Goal: Transaction & Acquisition: Purchase product/service

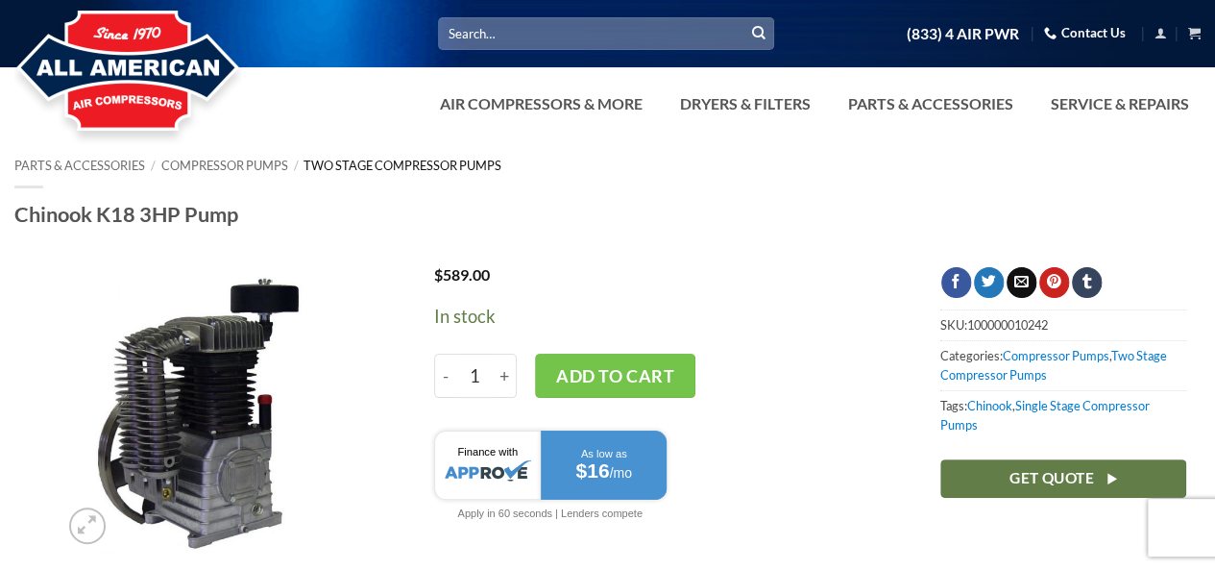
click at [317, 170] on link "Two Stage Compressor Pumps" at bounding box center [403, 165] width 198 height 15
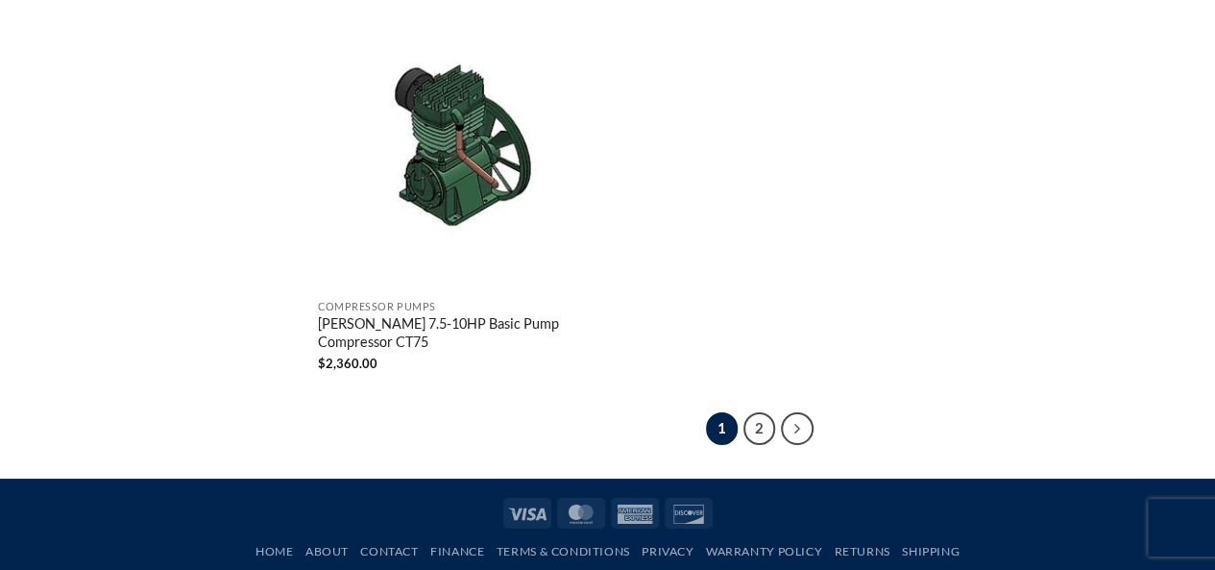
scroll to position [3441, 0]
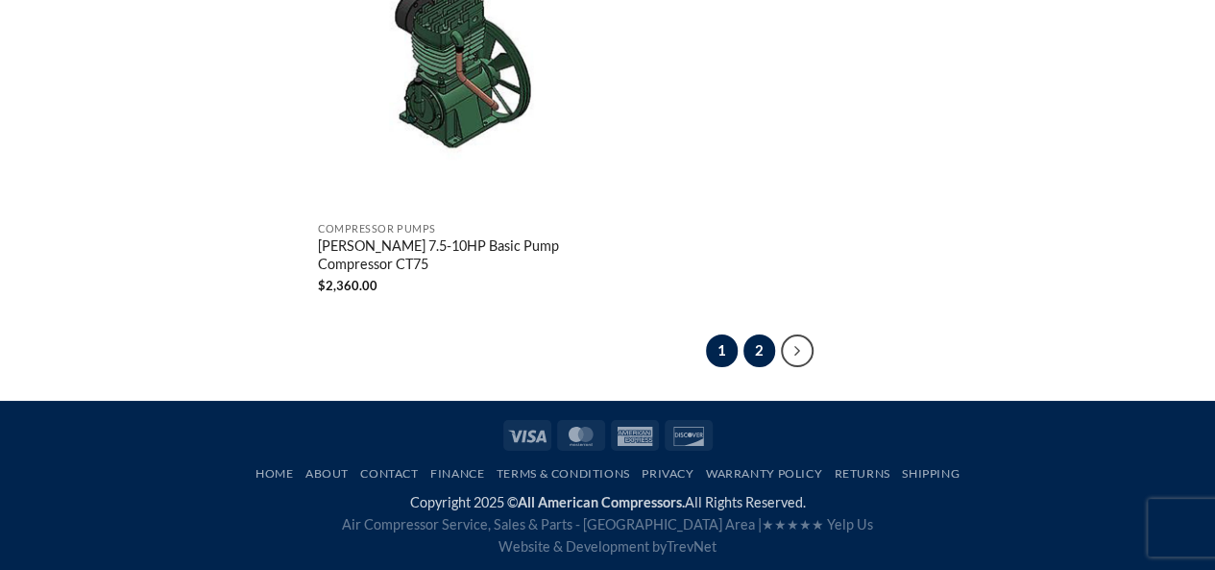
click at [754, 353] on link "2" at bounding box center [759, 350] width 33 height 33
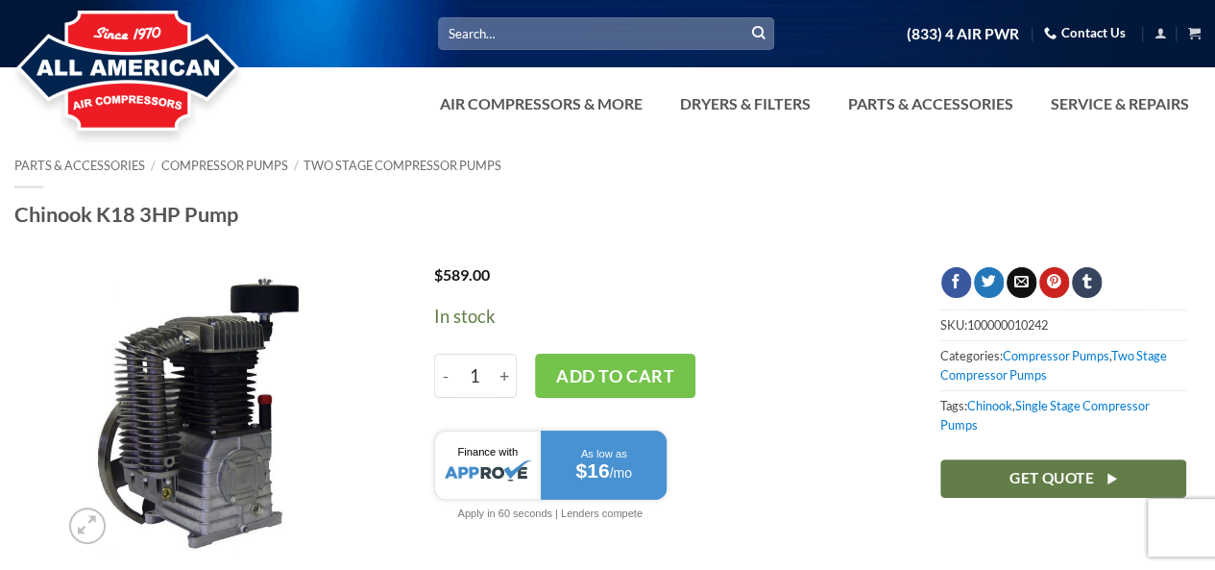
click at [1067, 36] on link "Contact Us" at bounding box center [1085, 33] width 82 height 30
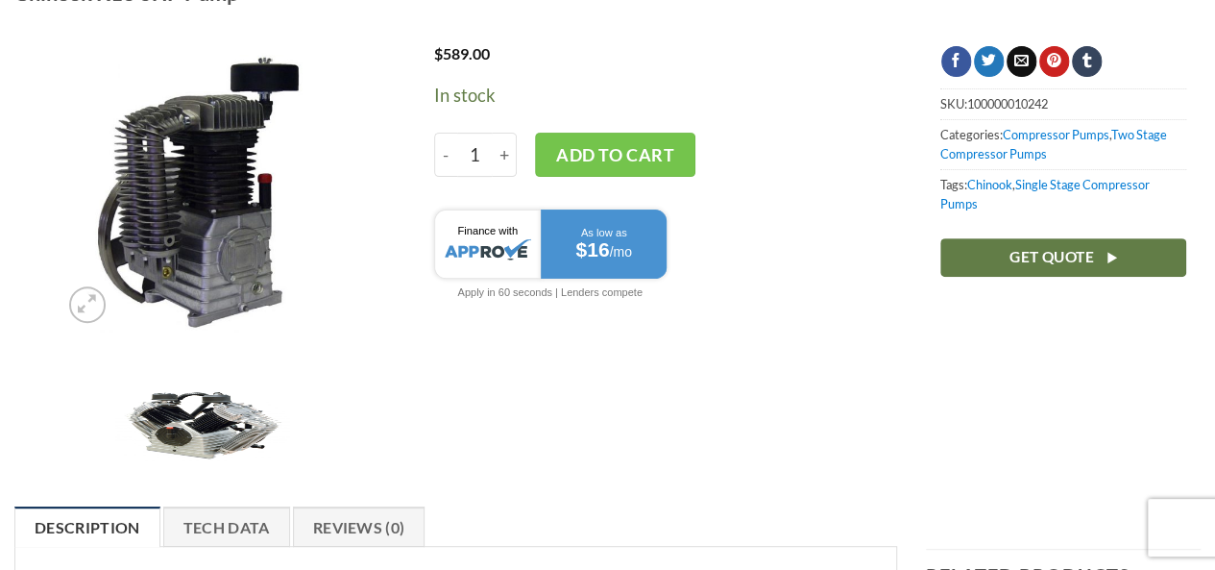
scroll to position [192, 0]
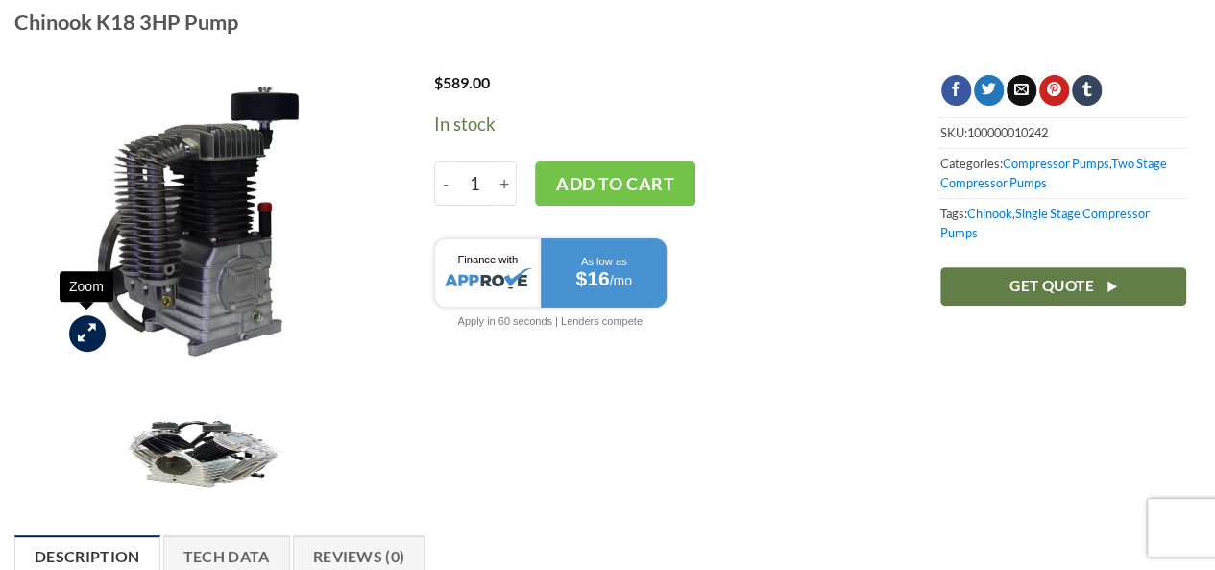
click at [90, 328] on icon "Zoom" at bounding box center [87, 332] width 18 height 21
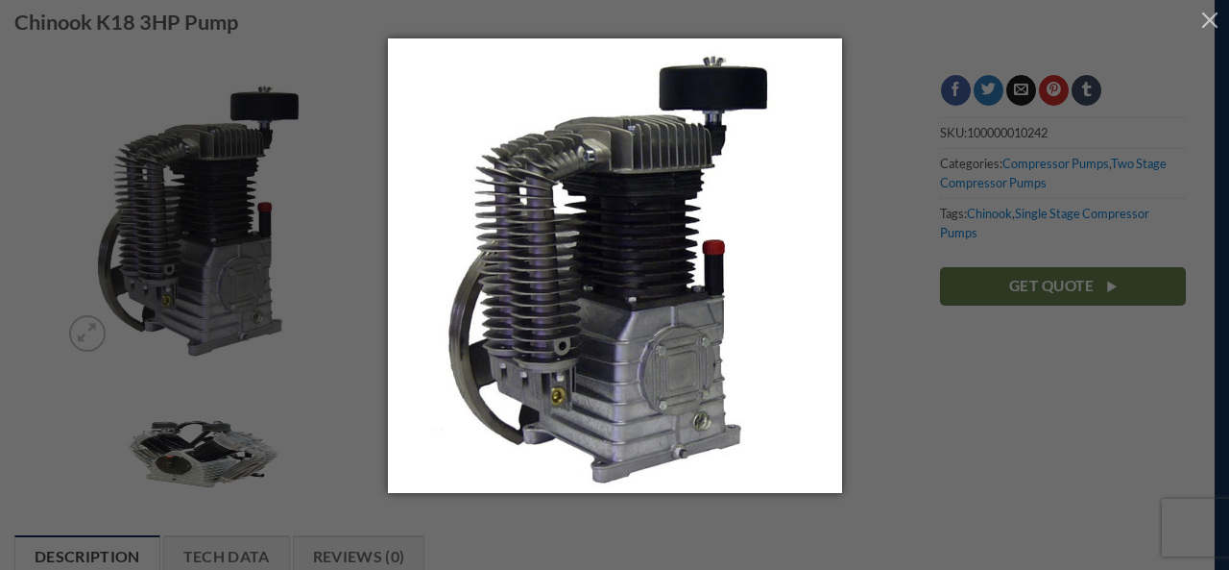
click at [82, 337] on div at bounding box center [614, 285] width 1229 height 570
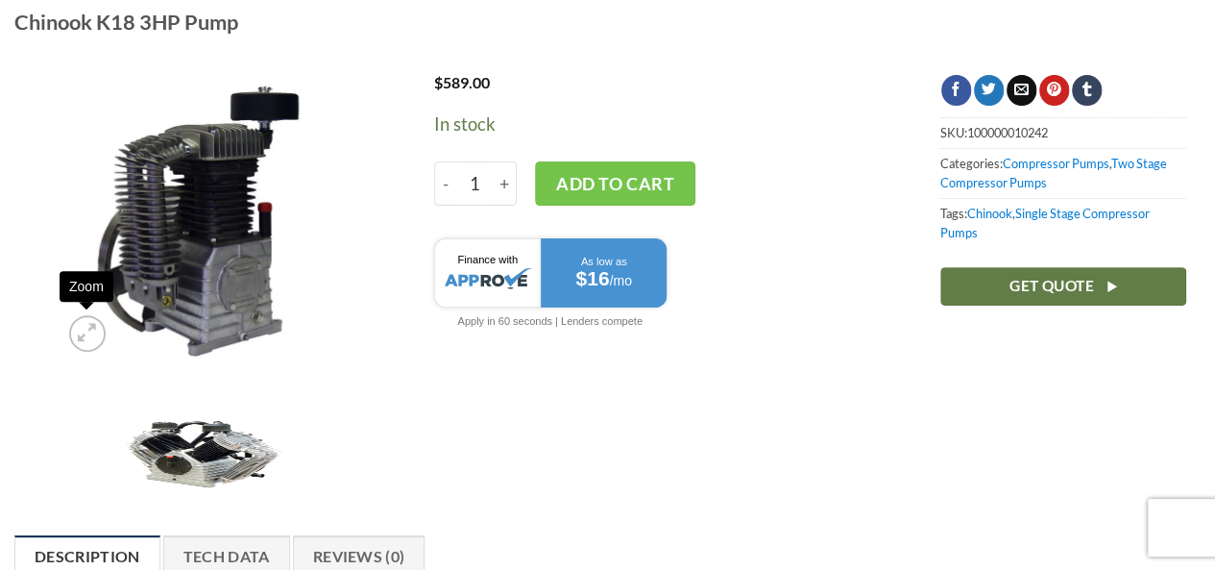
click at [82, 337] on icon "Zoom" at bounding box center [87, 332] width 18 height 21
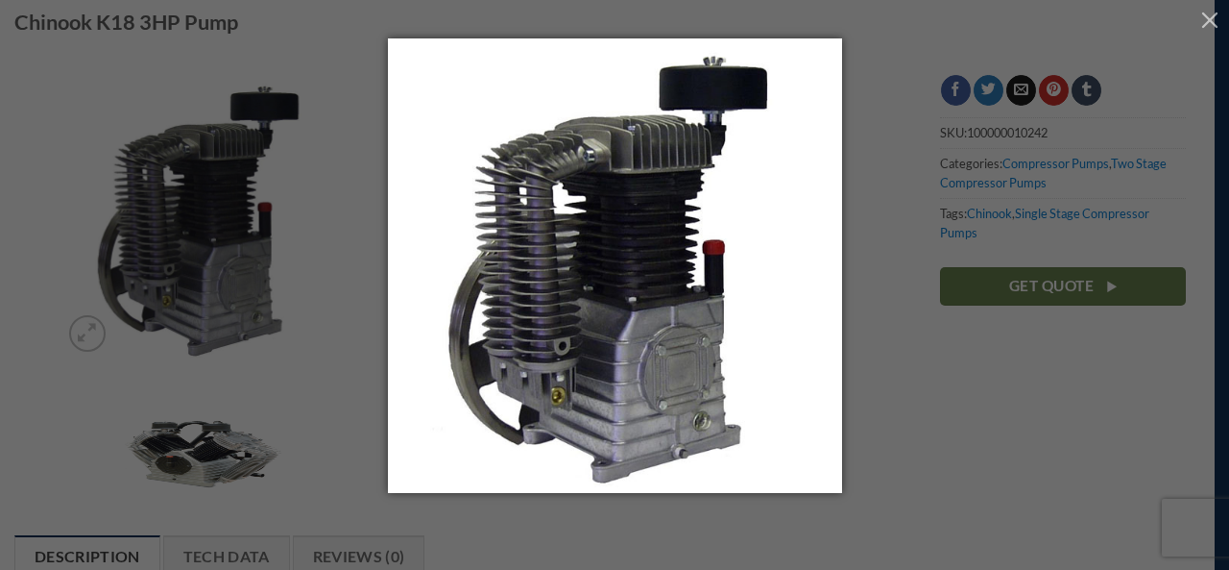
click at [82, 337] on div at bounding box center [614, 285] width 1229 height 570
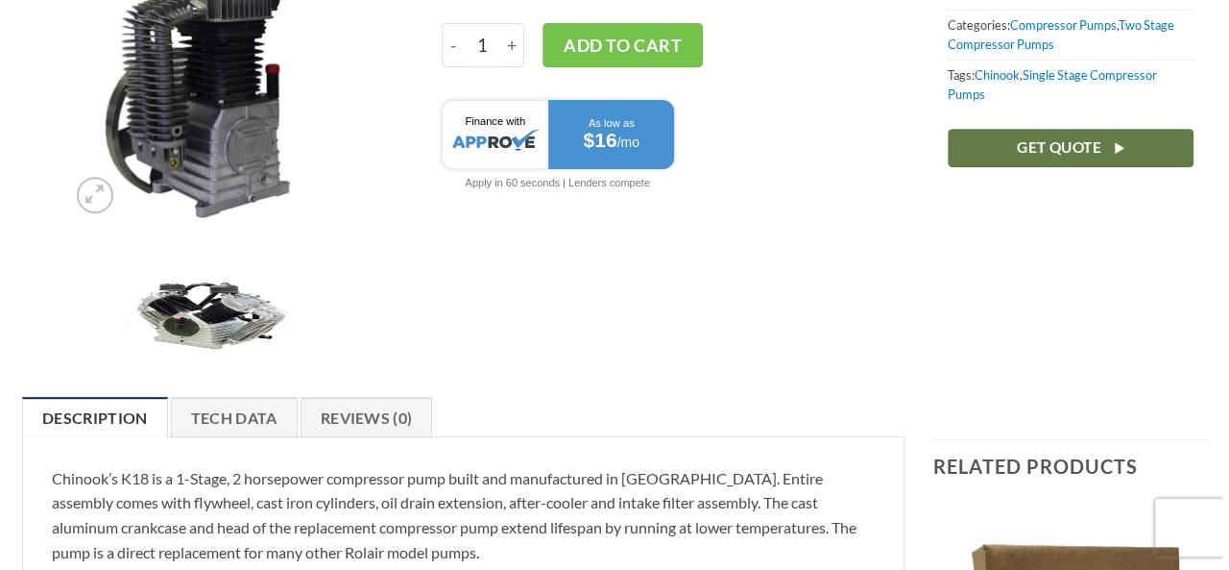
scroll to position [384, 0]
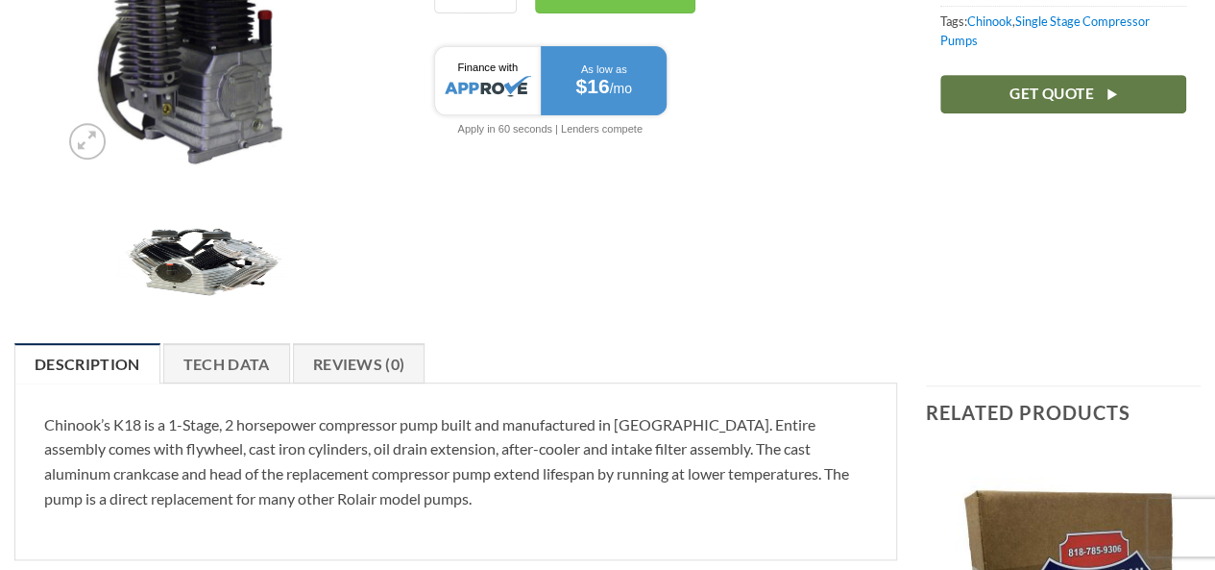
click at [182, 109] on img at bounding box center [203, 26] width 286 height 286
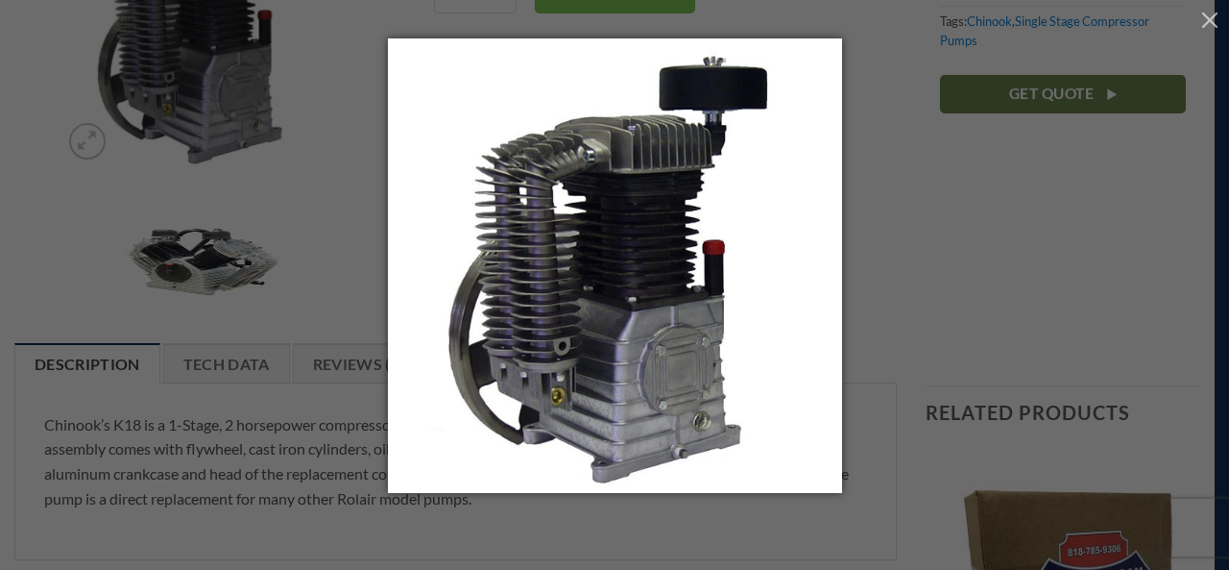
click at [286, 180] on div at bounding box center [614, 285] width 1229 height 570
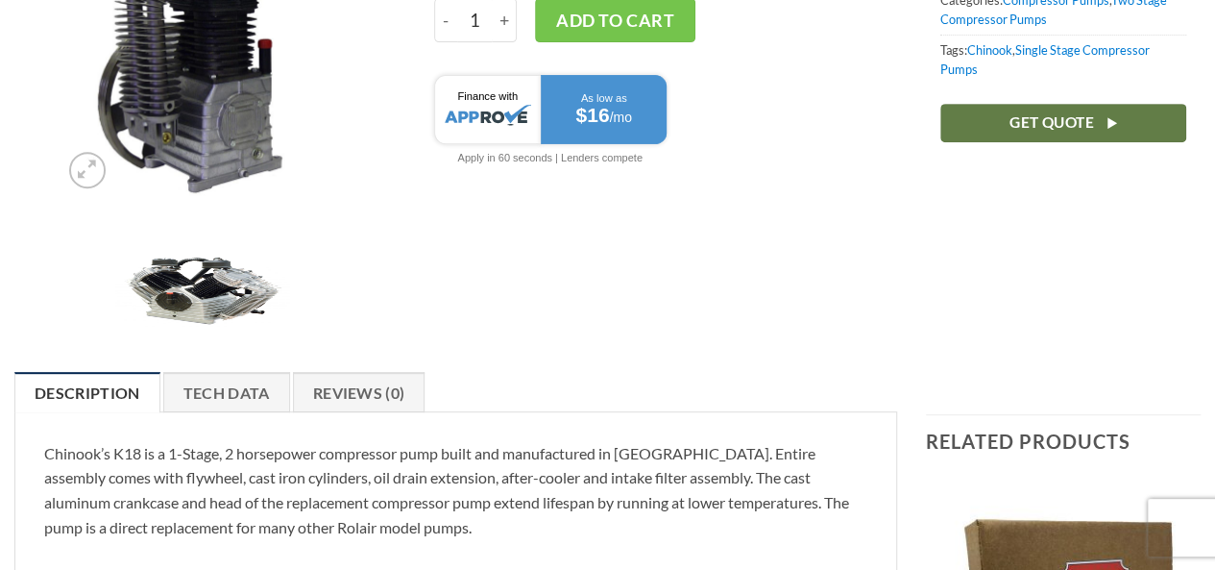
scroll to position [459, 0]
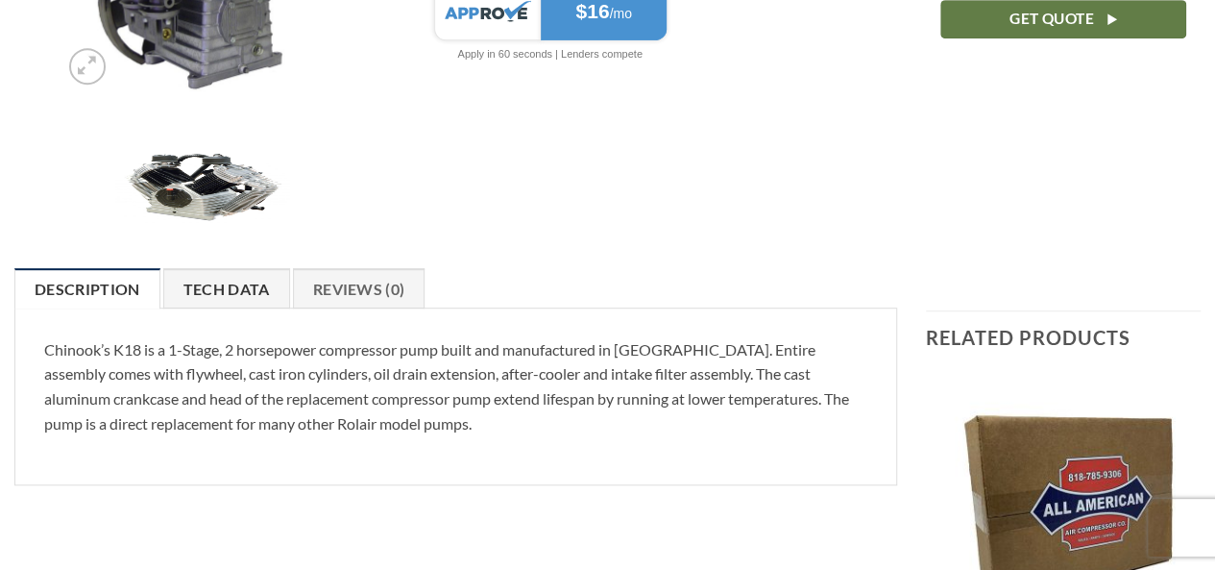
click at [263, 285] on link "Tech Data" at bounding box center [226, 288] width 127 height 40
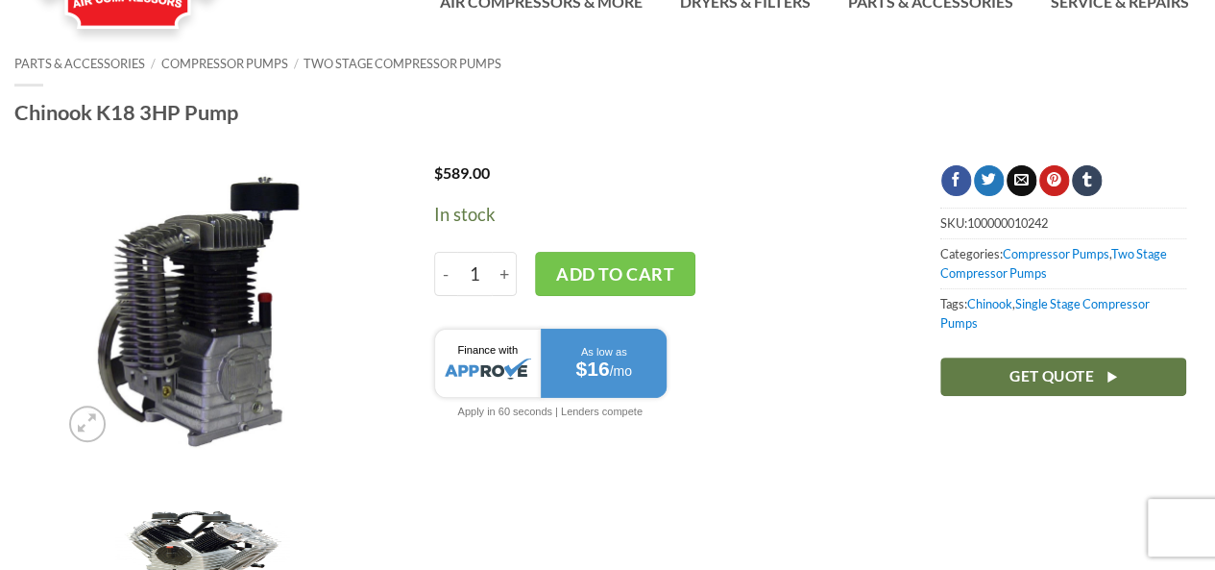
scroll to position [198, 0]
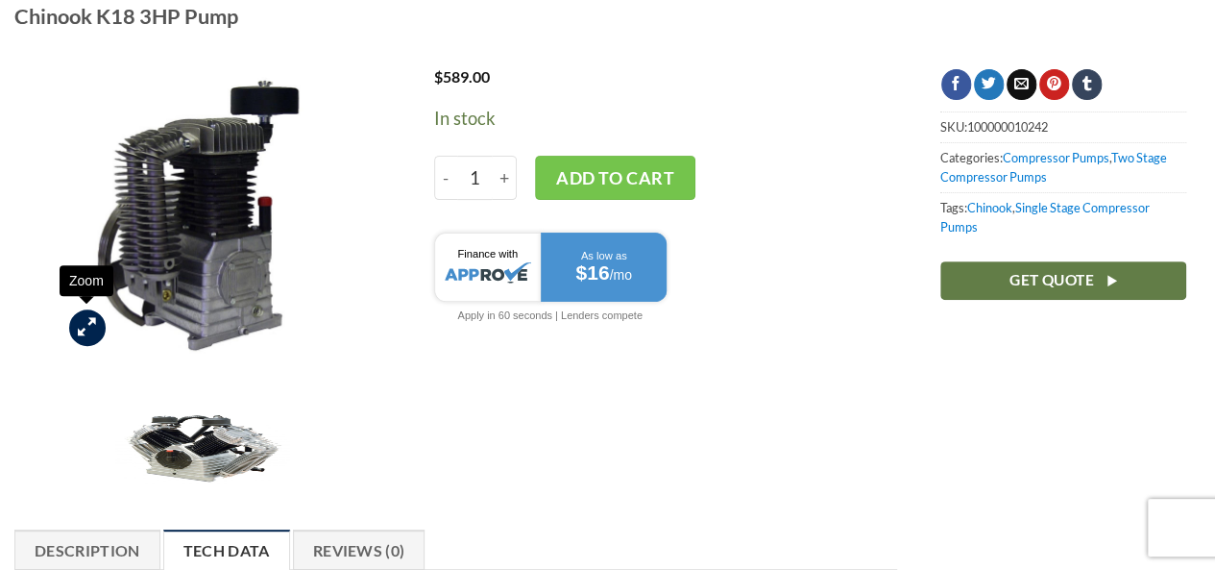
click at [77, 322] on link "Zoom" at bounding box center [87, 327] width 37 height 37
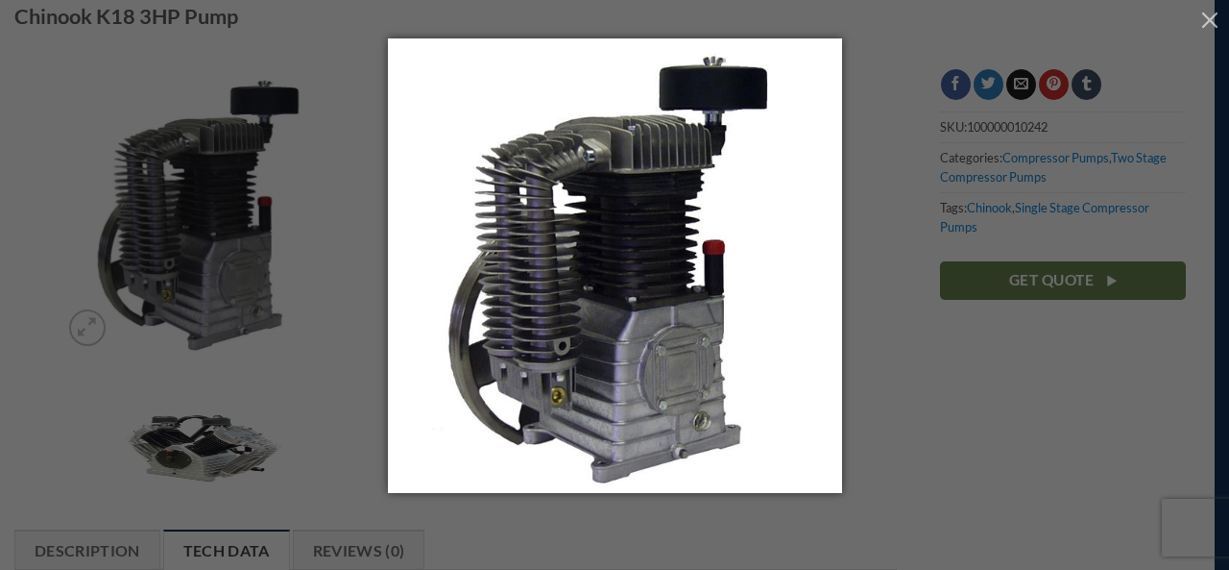
click at [313, 379] on div at bounding box center [614, 285] width 1229 height 570
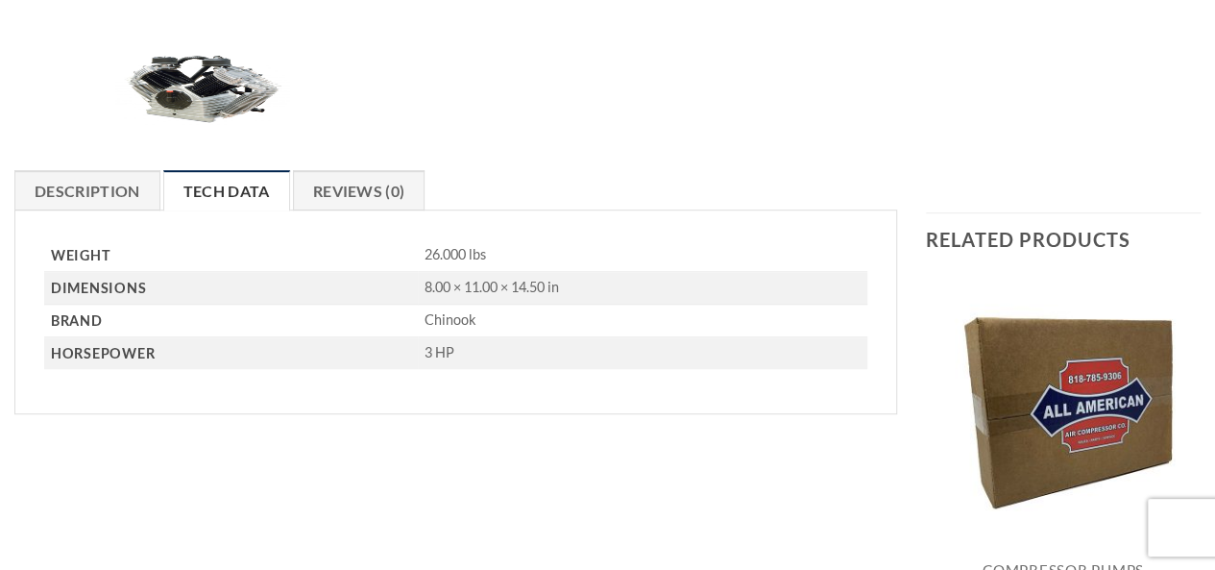
scroll to position [582, 0]
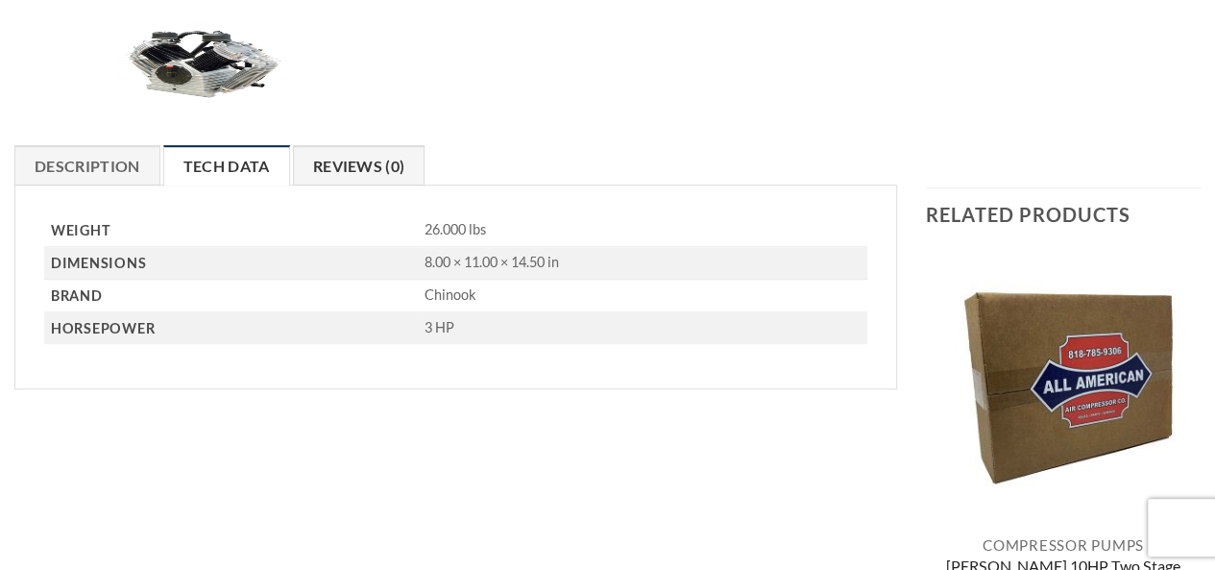
click at [363, 166] on link "Reviews (0)" at bounding box center [359, 165] width 133 height 40
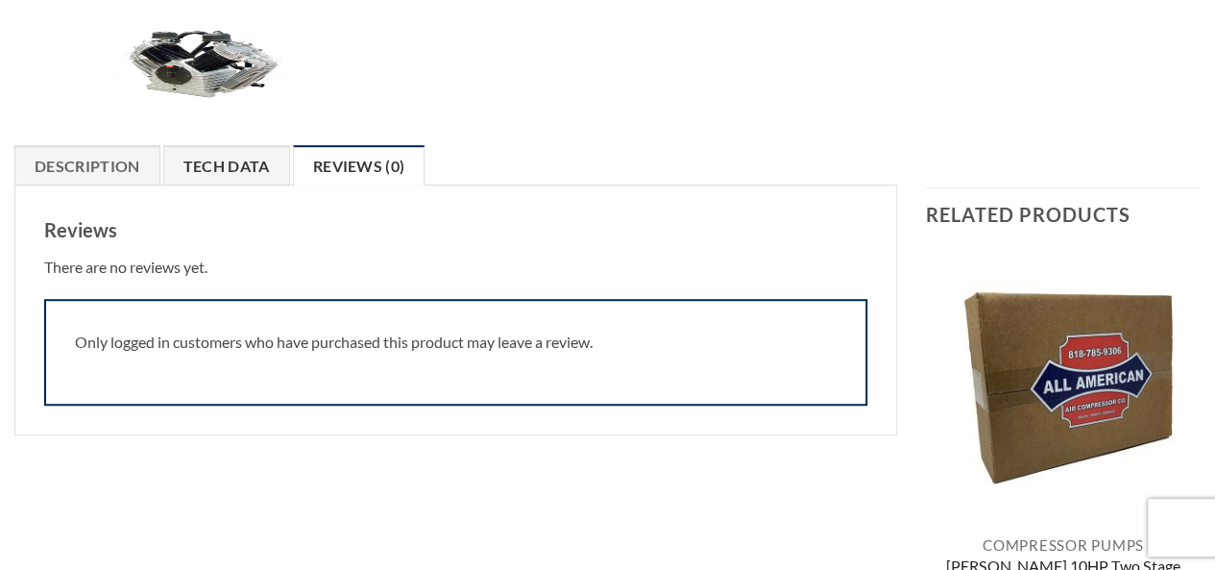
click at [244, 174] on link "Tech Data" at bounding box center [226, 165] width 127 height 40
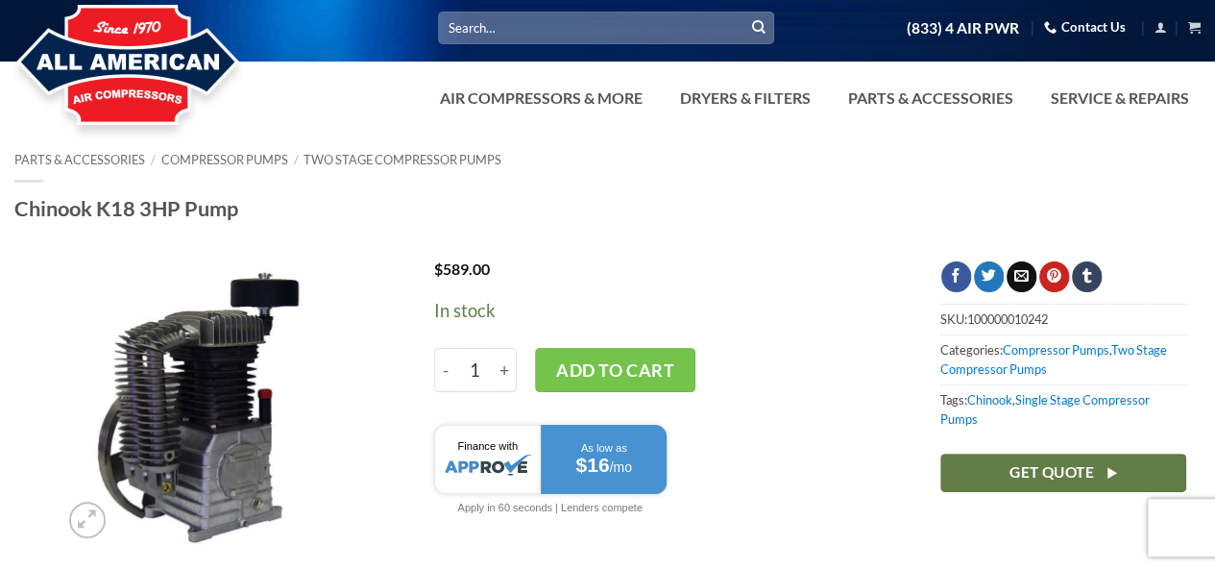
scroll to position [0, 0]
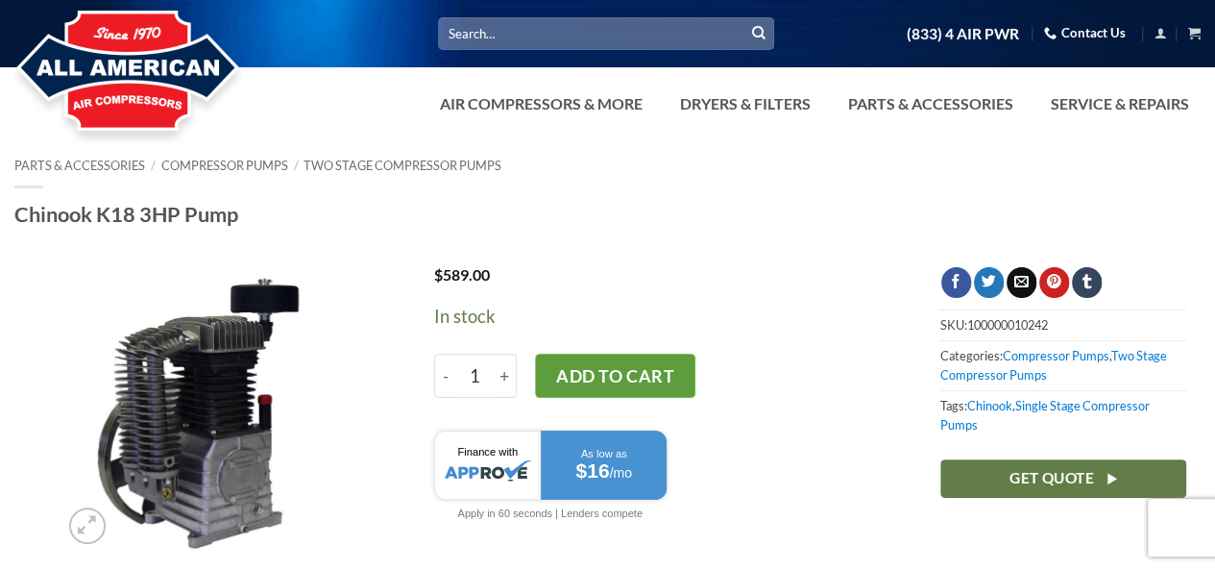
click at [664, 372] on button "Add to cart" at bounding box center [615, 375] width 161 height 44
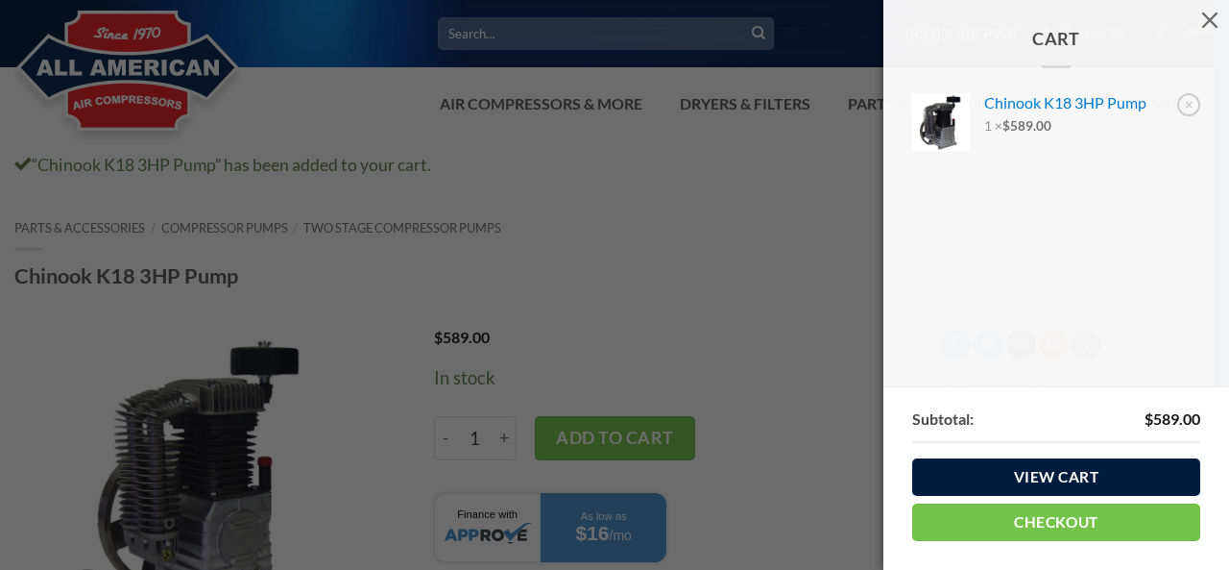
click at [1086, 483] on link "View cart" at bounding box center [1056, 476] width 288 height 37
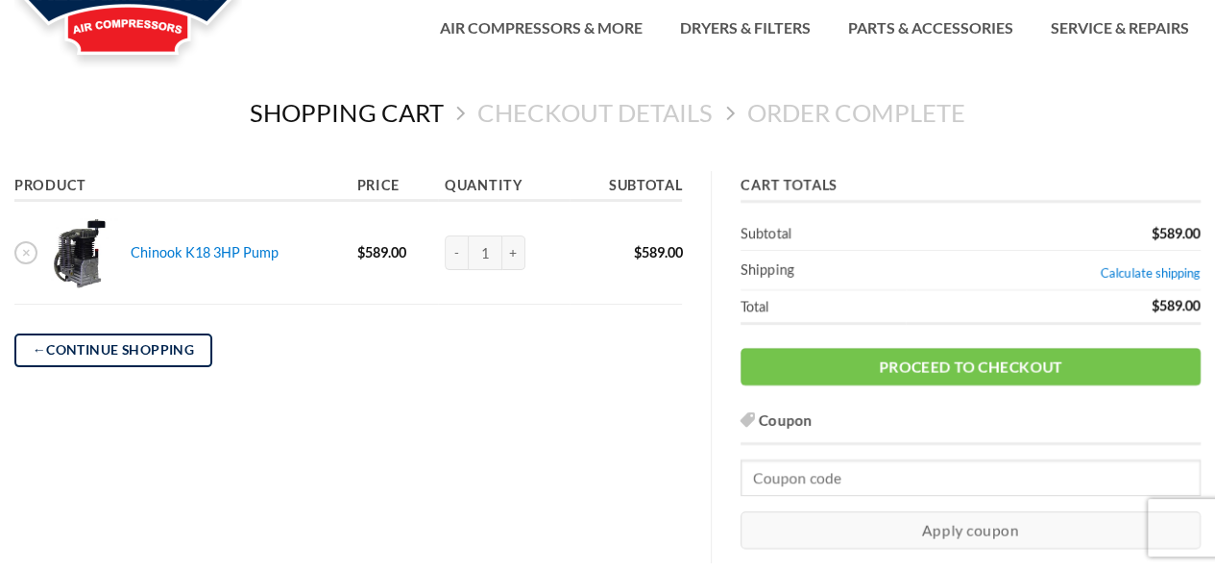
scroll to position [75, 0]
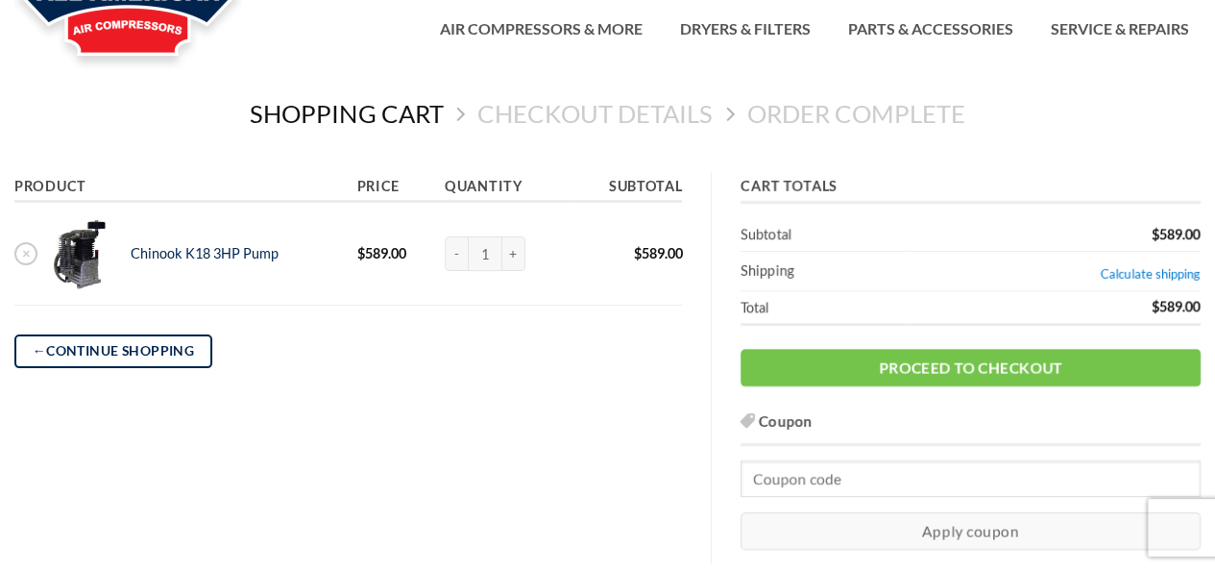
click at [249, 255] on link "Chinook K18 3HP Pump" at bounding box center [205, 253] width 148 height 16
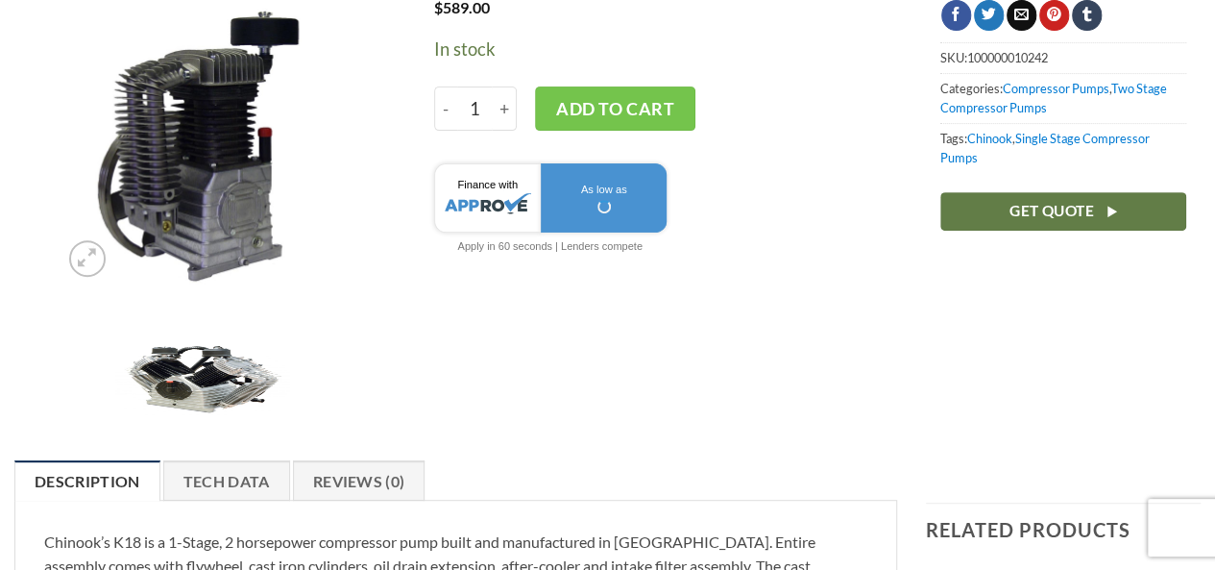
scroll to position [384, 0]
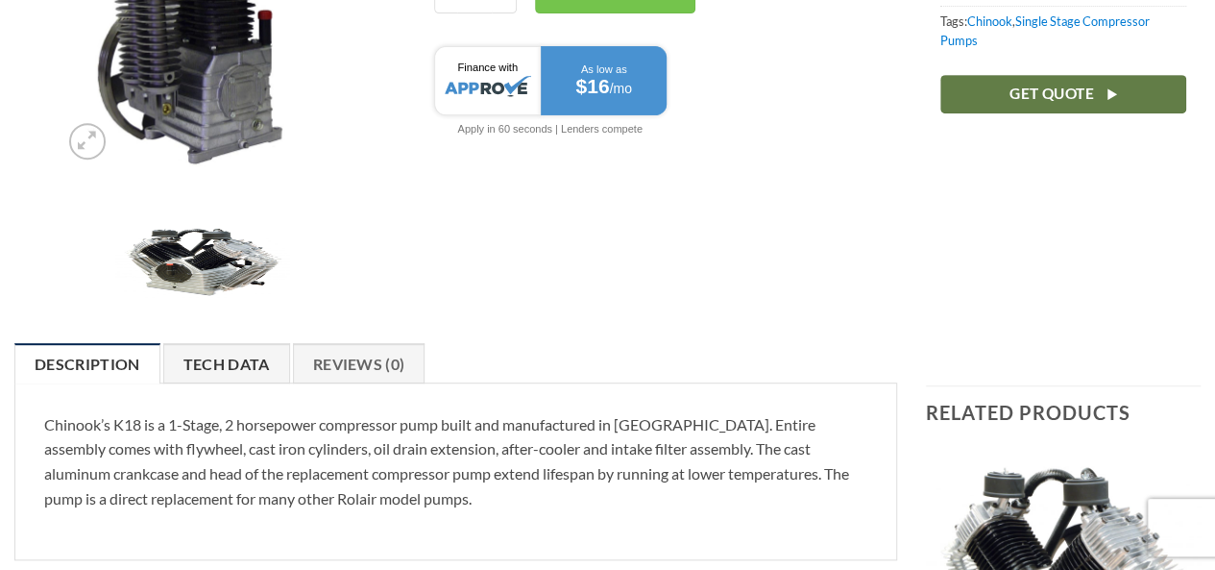
click at [250, 360] on link "Tech Data" at bounding box center [226, 363] width 127 height 40
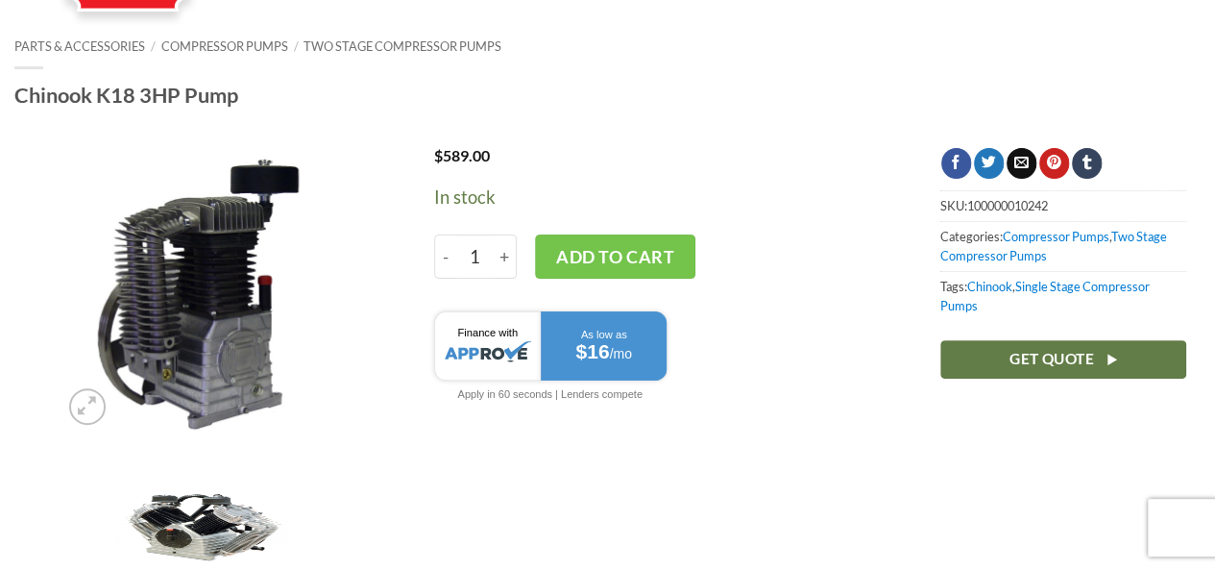
scroll to position [0, 0]
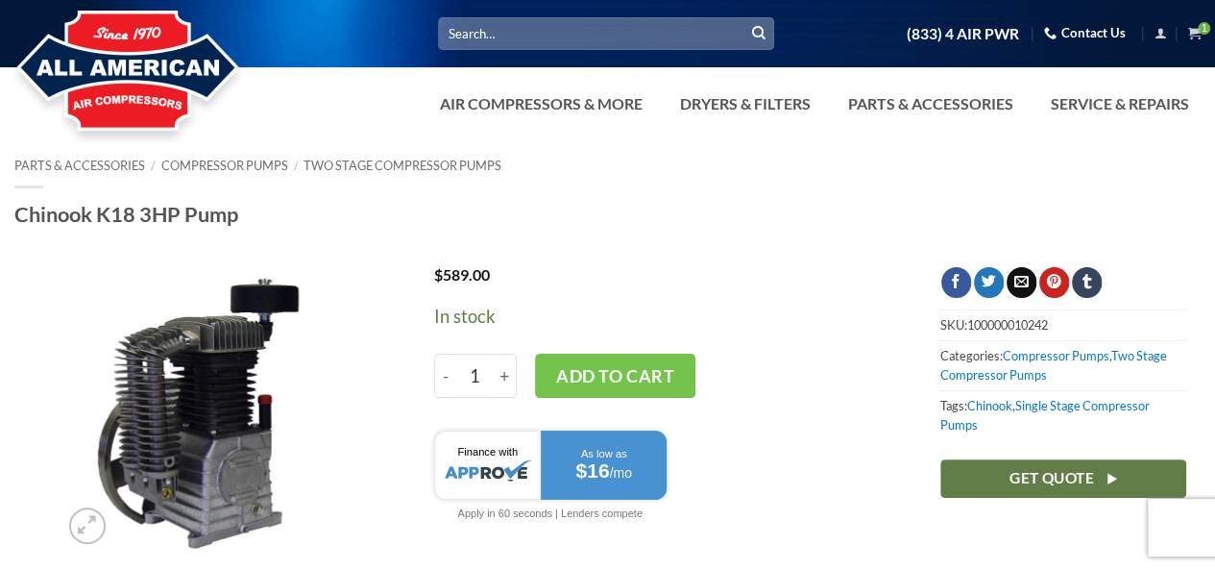
click at [1074, 36] on link "Contact Us" at bounding box center [1085, 33] width 82 height 30
click at [1110, 26] on link "Contact Us" at bounding box center [1085, 33] width 82 height 30
click at [1197, 36] on icon "View cart" at bounding box center [1194, 33] width 12 height 14
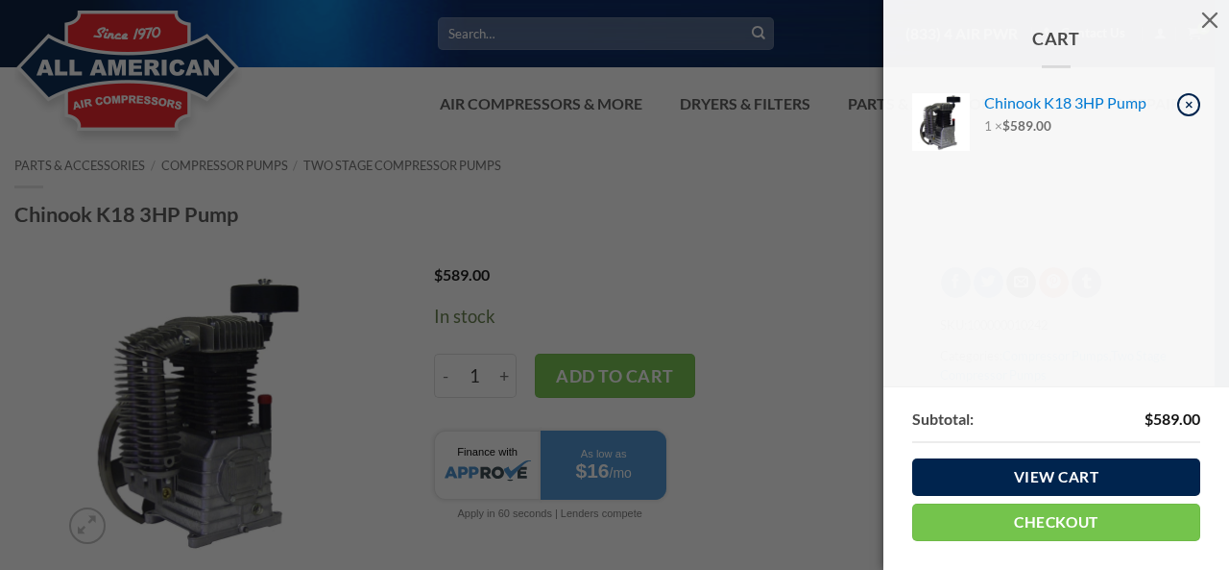
click at [1191, 107] on link "×" at bounding box center [1189, 104] width 23 height 23
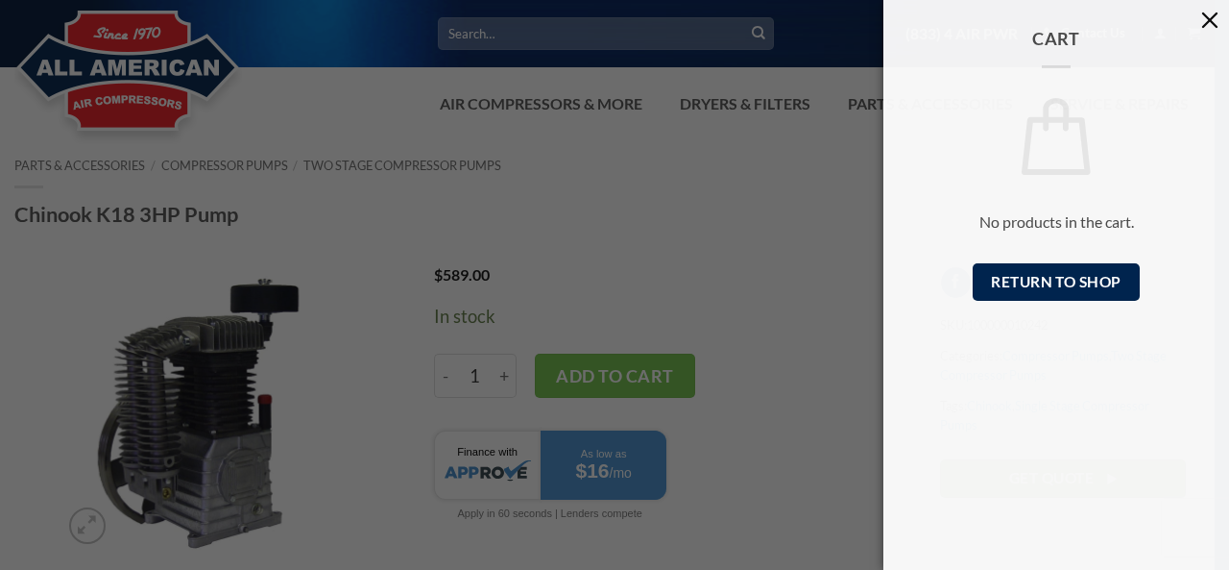
click at [1211, 22] on button "button" at bounding box center [1210, 19] width 38 height 38
